Goal: Task Accomplishment & Management: Manage account settings

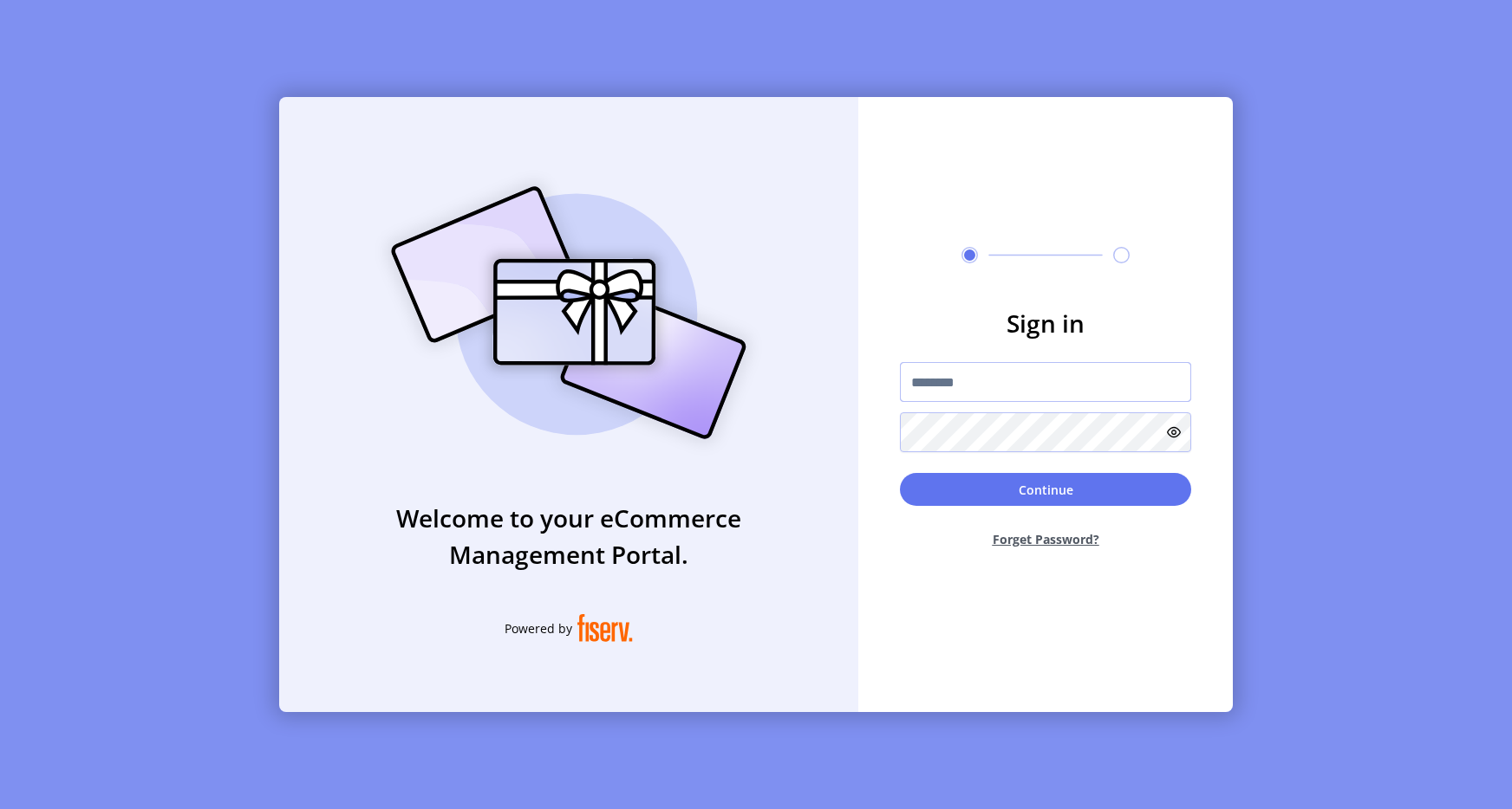
click at [966, 377] on input "text" at bounding box center [1045, 382] width 292 height 40
type input "**********"
click at [1026, 491] on button "Continue" at bounding box center [1045, 489] width 292 height 33
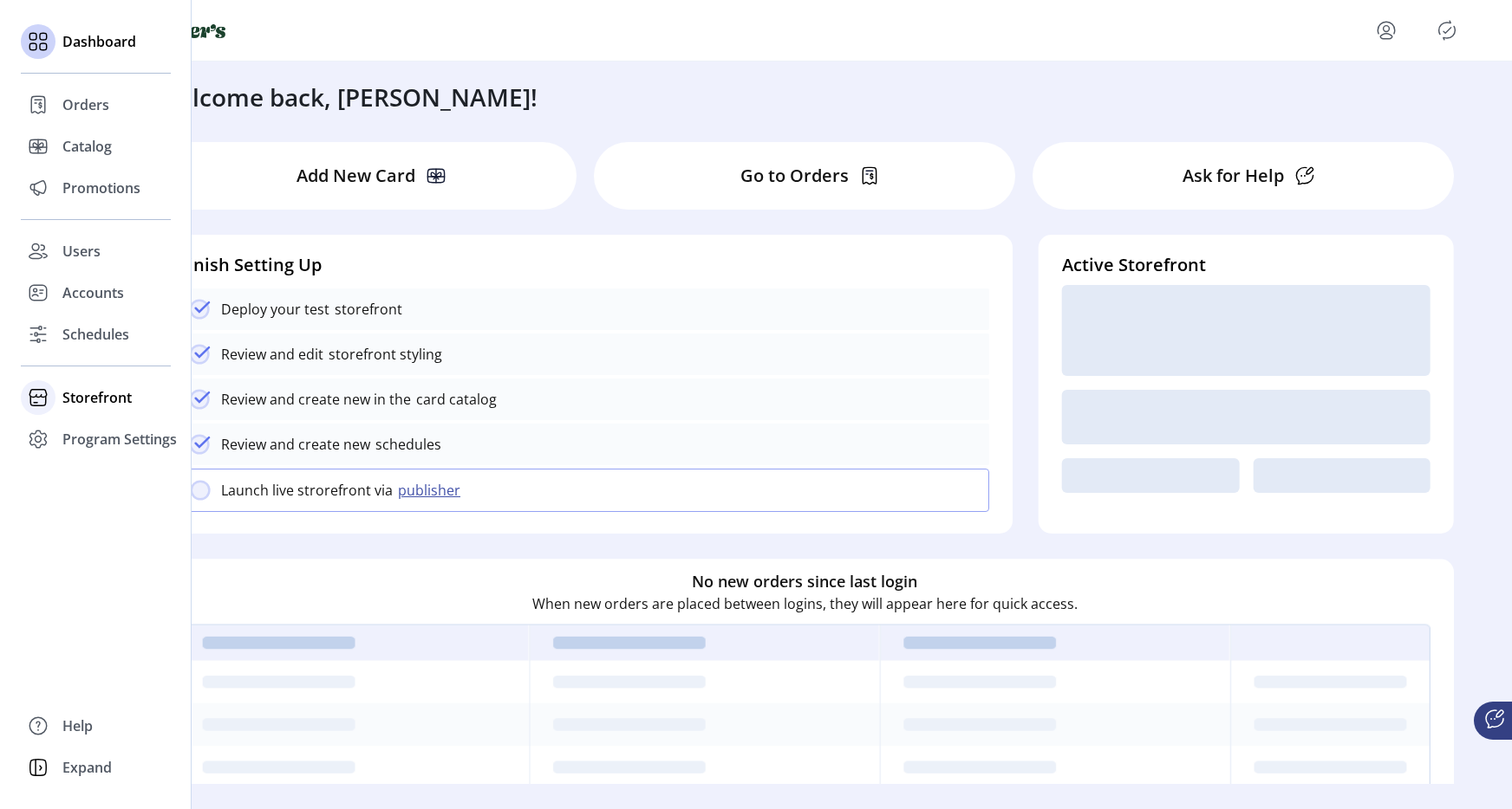
click at [73, 396] on span "Storefront" at bounding box center [97, 397] width 70 height 20
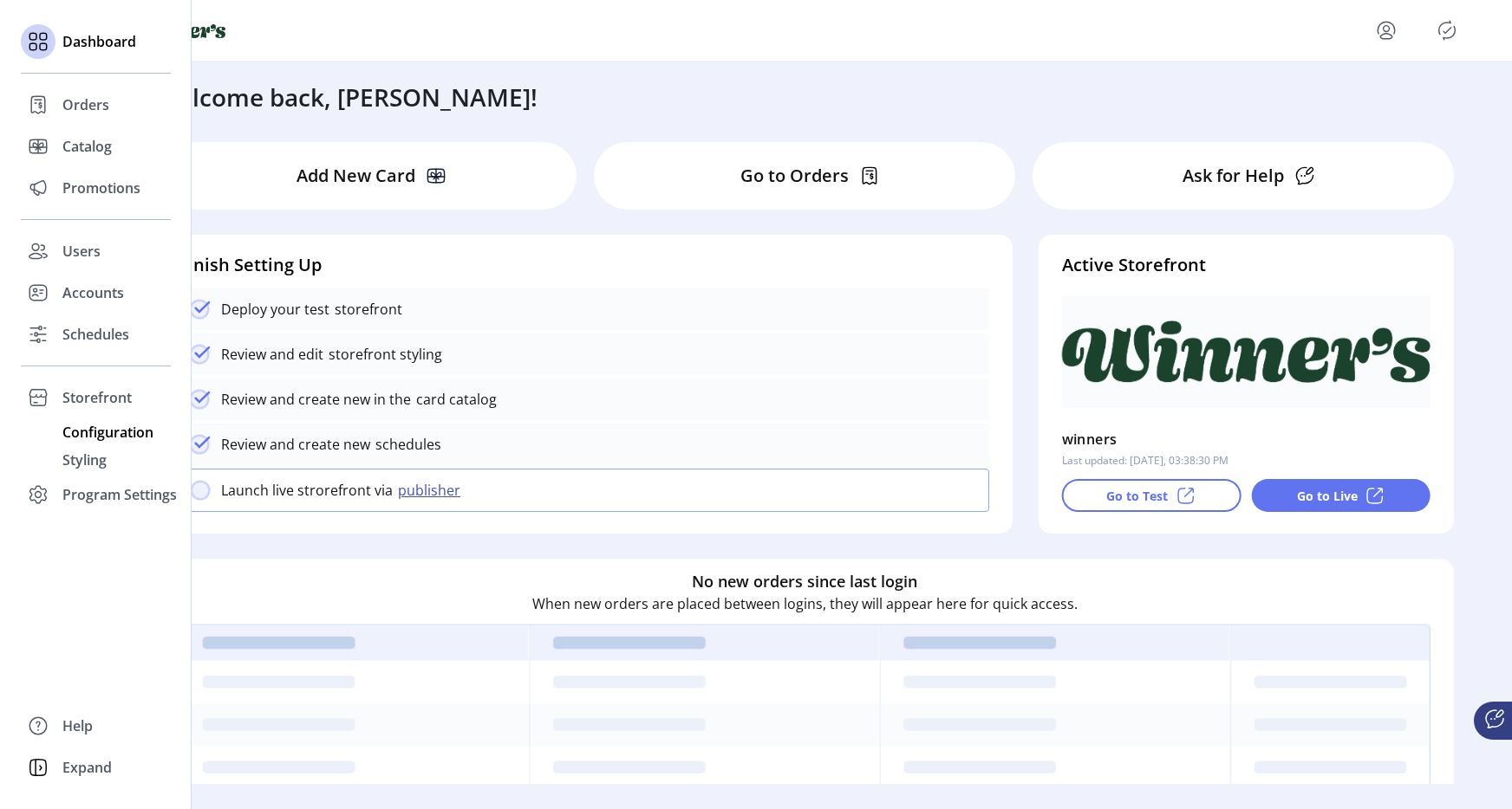
click at [82, 438] on span "Configuration" at bounding box center [108, 432] width 91 height 20
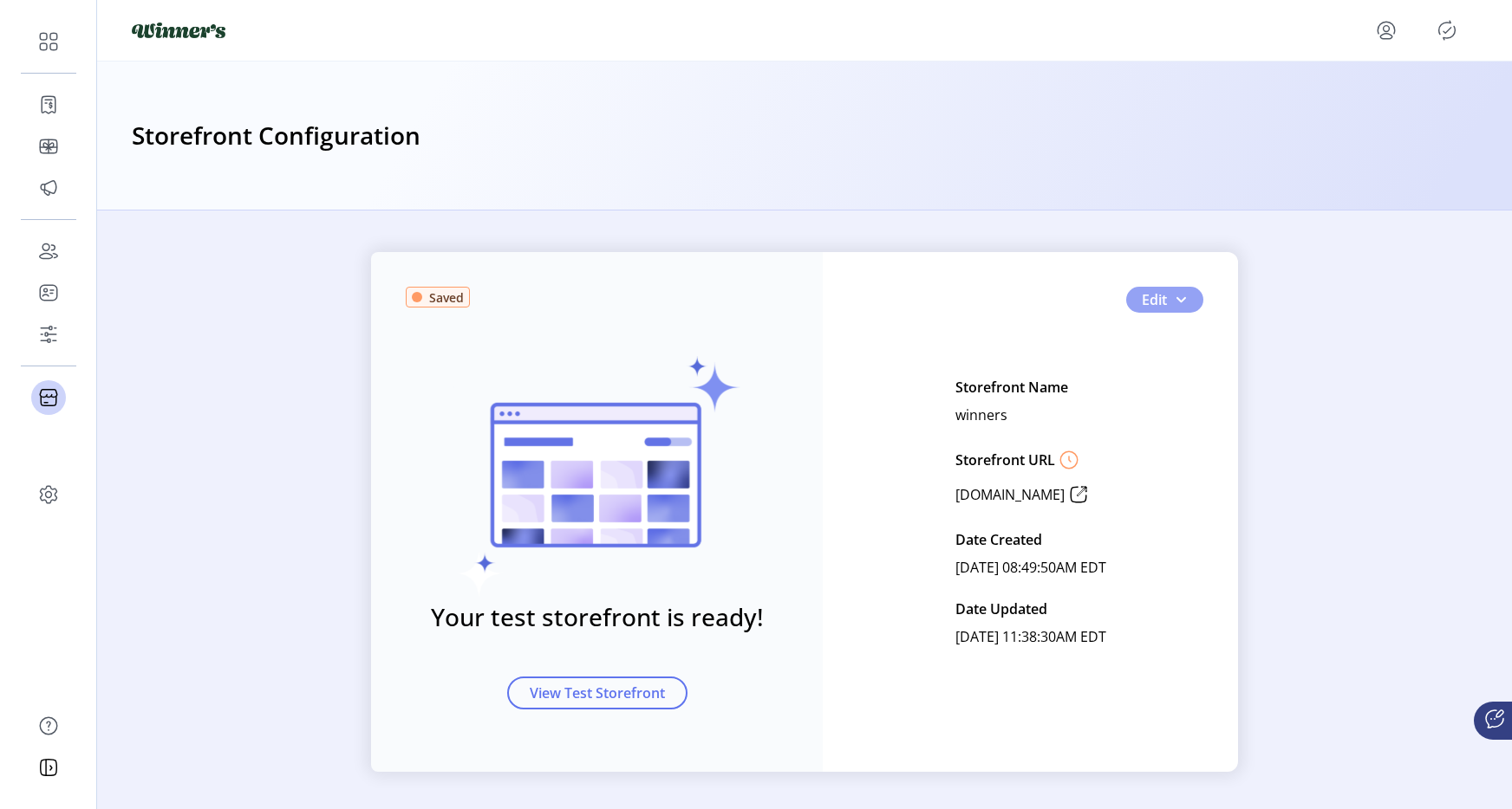
click at [1166, 299] on button "Edit" at bounding box center [1165, 299] width 78 height 26
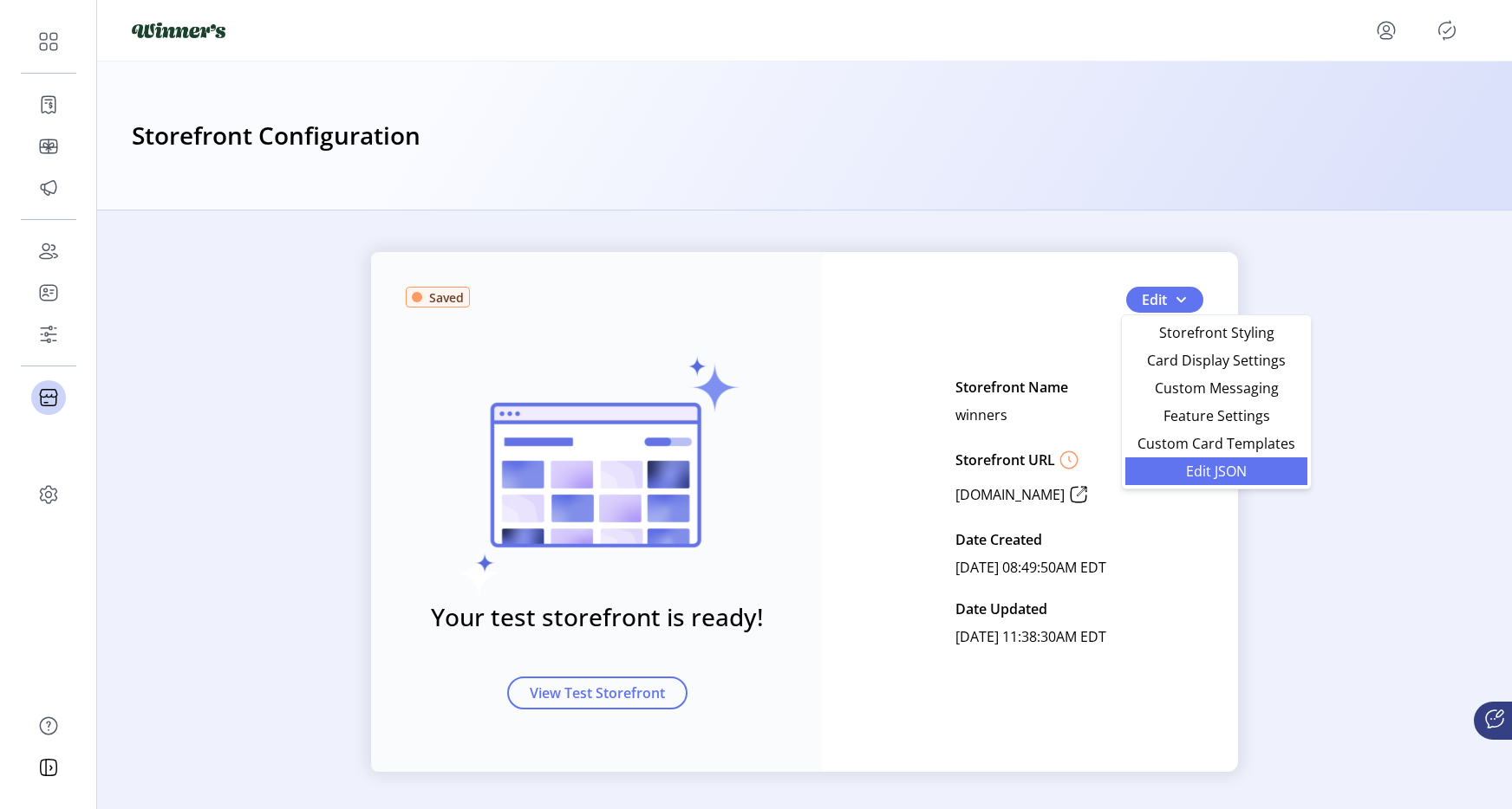
click at [1196, 472] on span "Edit JSON" at bounding box center [1216, 471] width 161 height 14
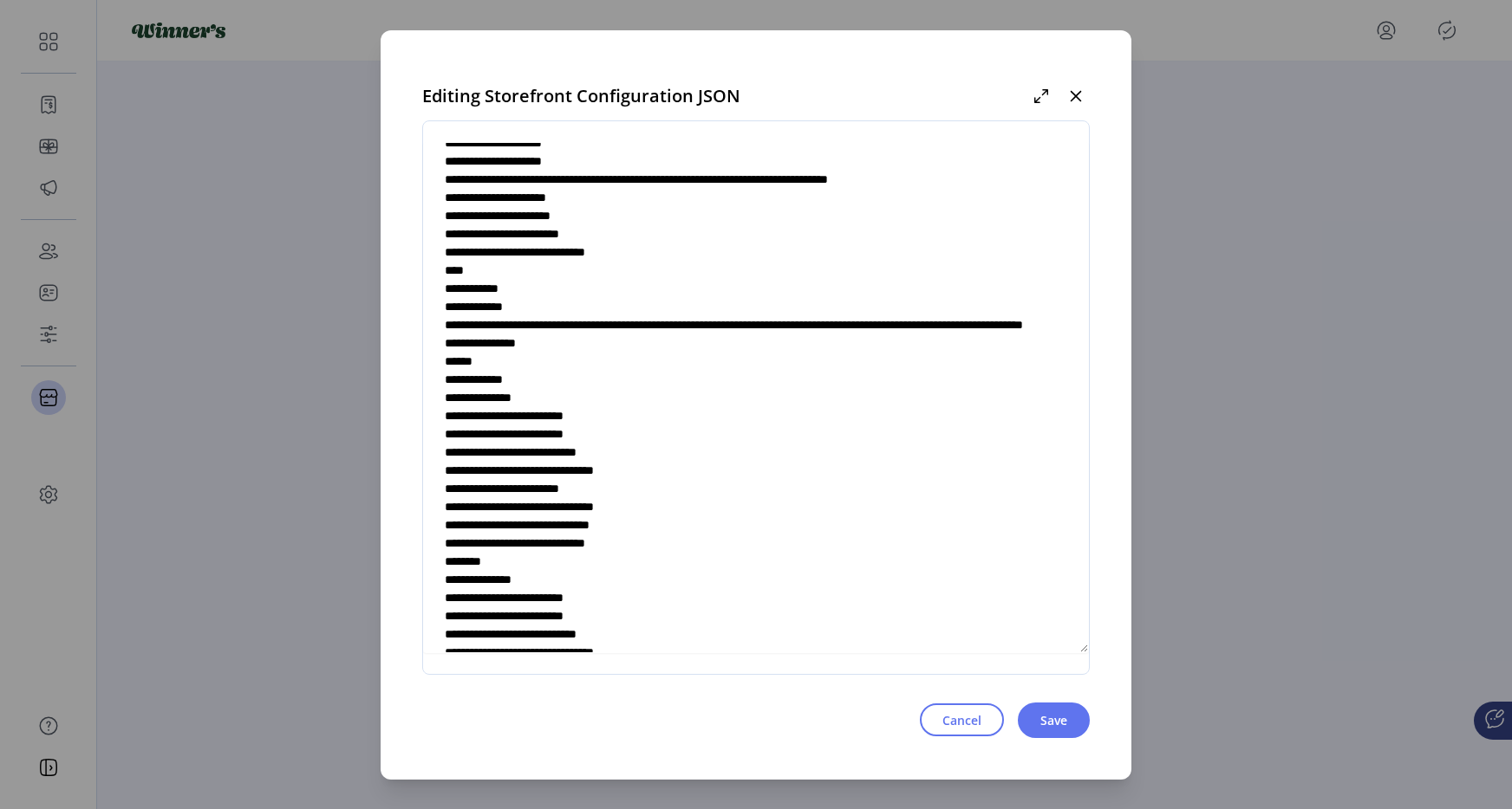
scroll to position [710, 0]
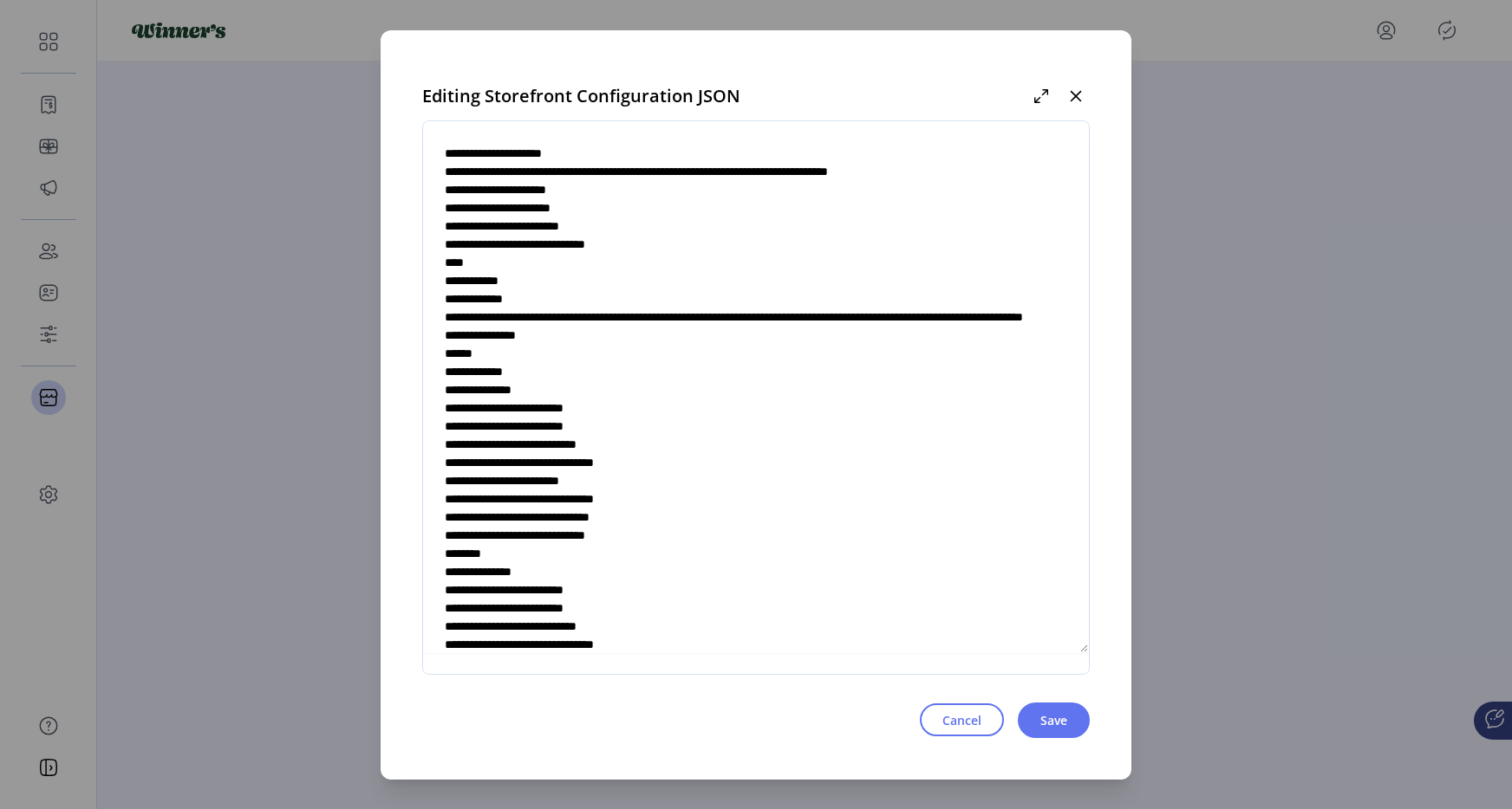
click at [553, 390] on textarea at bounding box center [755, 398] width 666 height 512
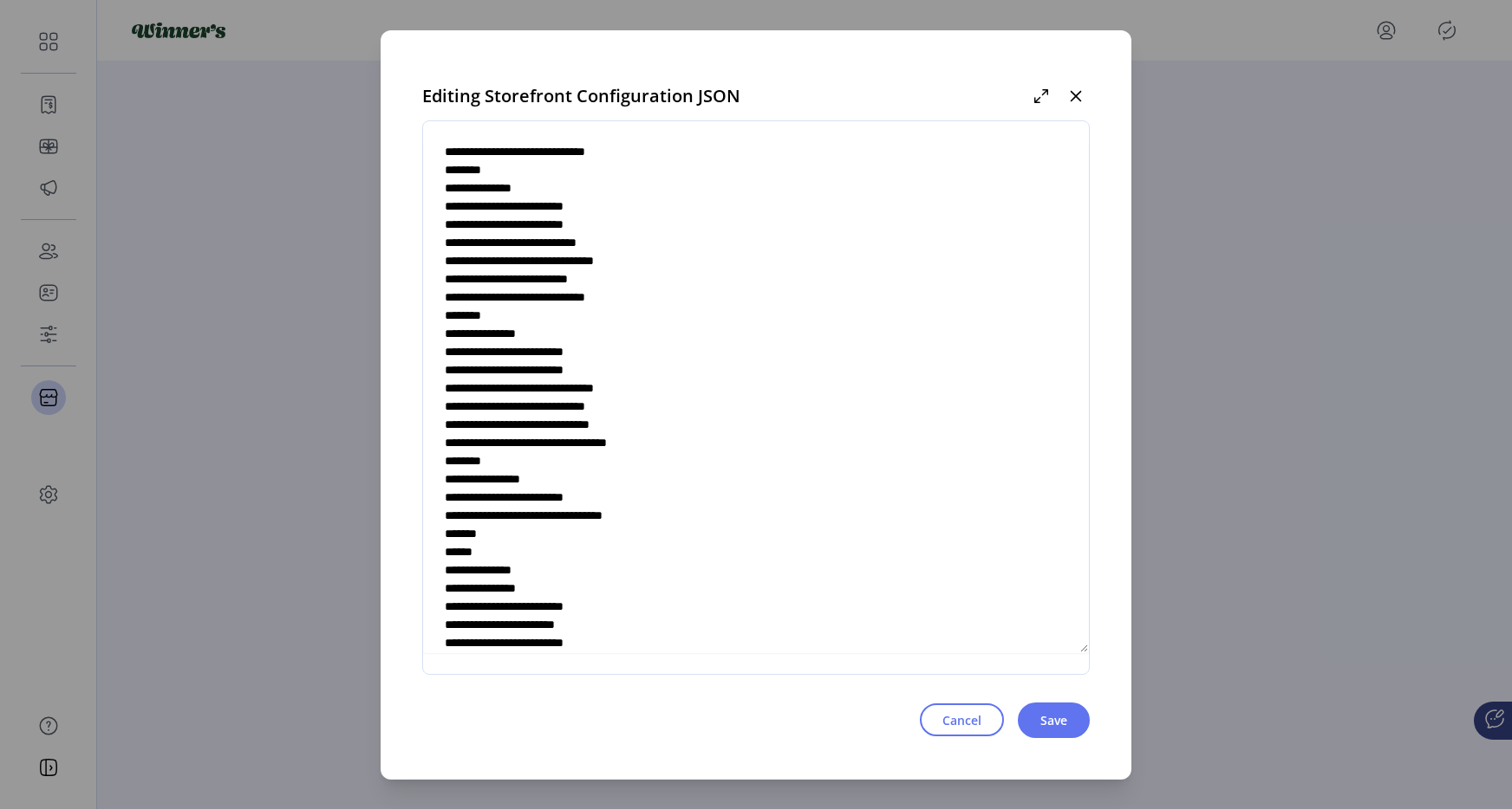
scroll to position [1095, 0]
drag, startPoint x: 655, startPoint y: 572, endPoint x: 699, endPoint y: 571, distance: 44.0
click at [699, 571] on textarea at bounding box center [755, 398] width 666 height 512
click at [747, 571] on textarea at bounding box center [755, 398] width 666 height 512
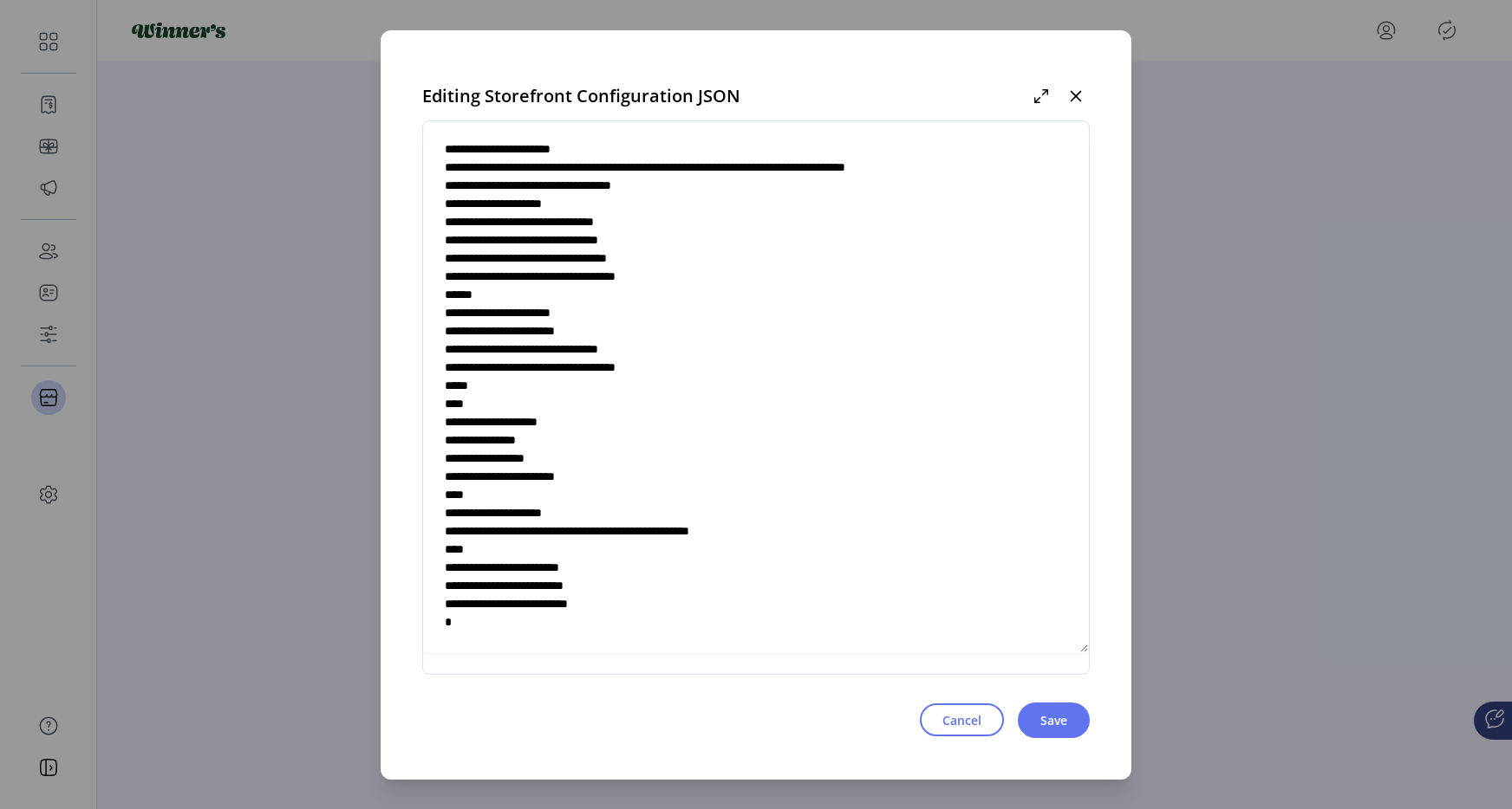
scroll to position [6301, 0]
type textarea "**********"
click at [1049, 716] on span "Save" at bounding box center [1054, 720] width 27 height 18
